Goal: Task Accomplishment & Management: Complete application form

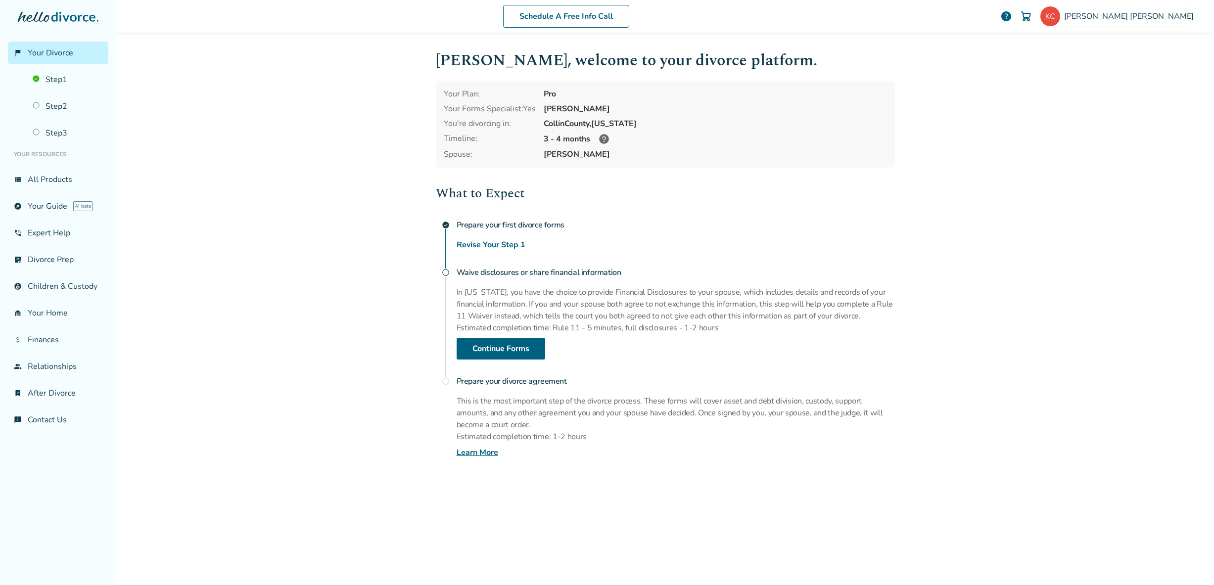
click at [491, 241] on link "Revise Your Step 1" at bounding box center [491, 245] width 69 height 12
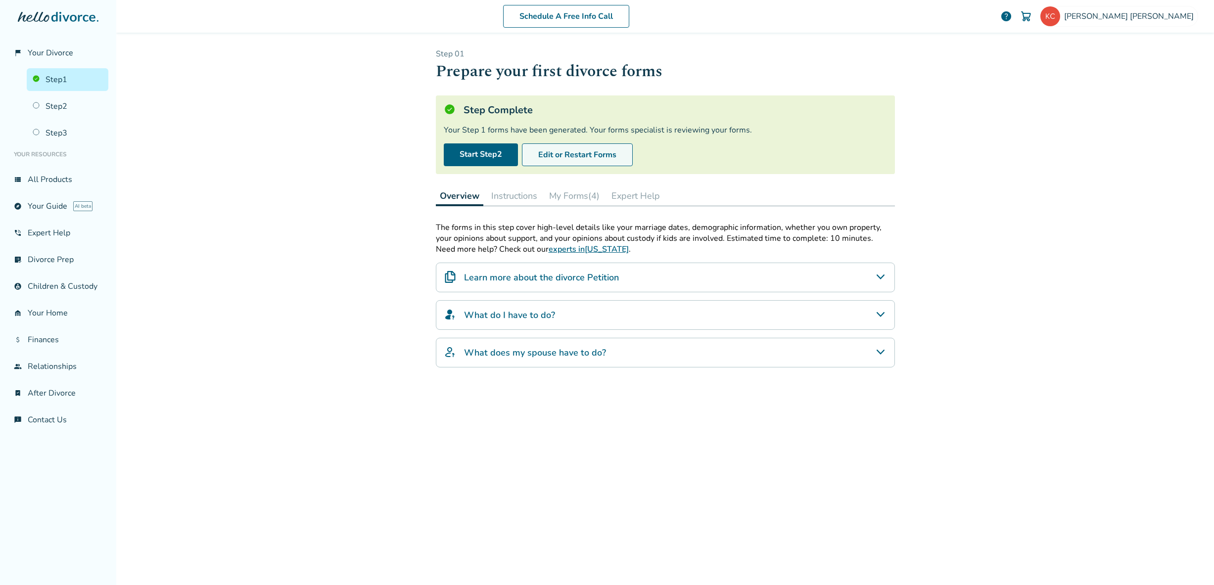
click at [587, 155] on button "Edit or Restart Forms" at bounding box center [577, 154] width 111 height 23
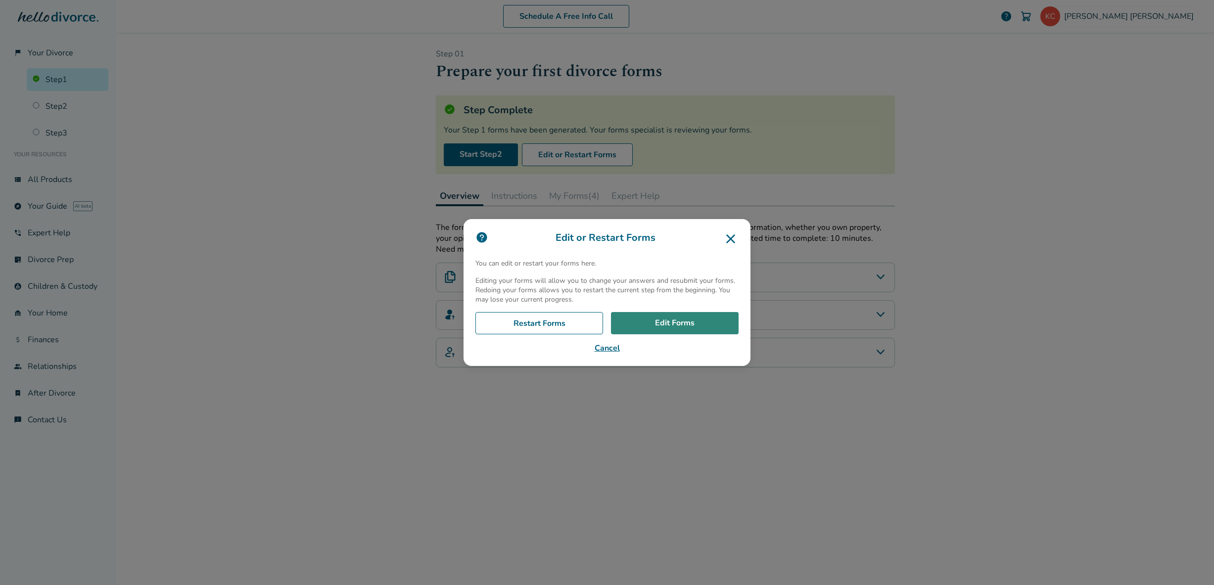
click at [664, 327] on link "Edit Forms" at bounding box center [675, 323] width 128 height 23
